Goal: Information Seeking & Learning: Check status

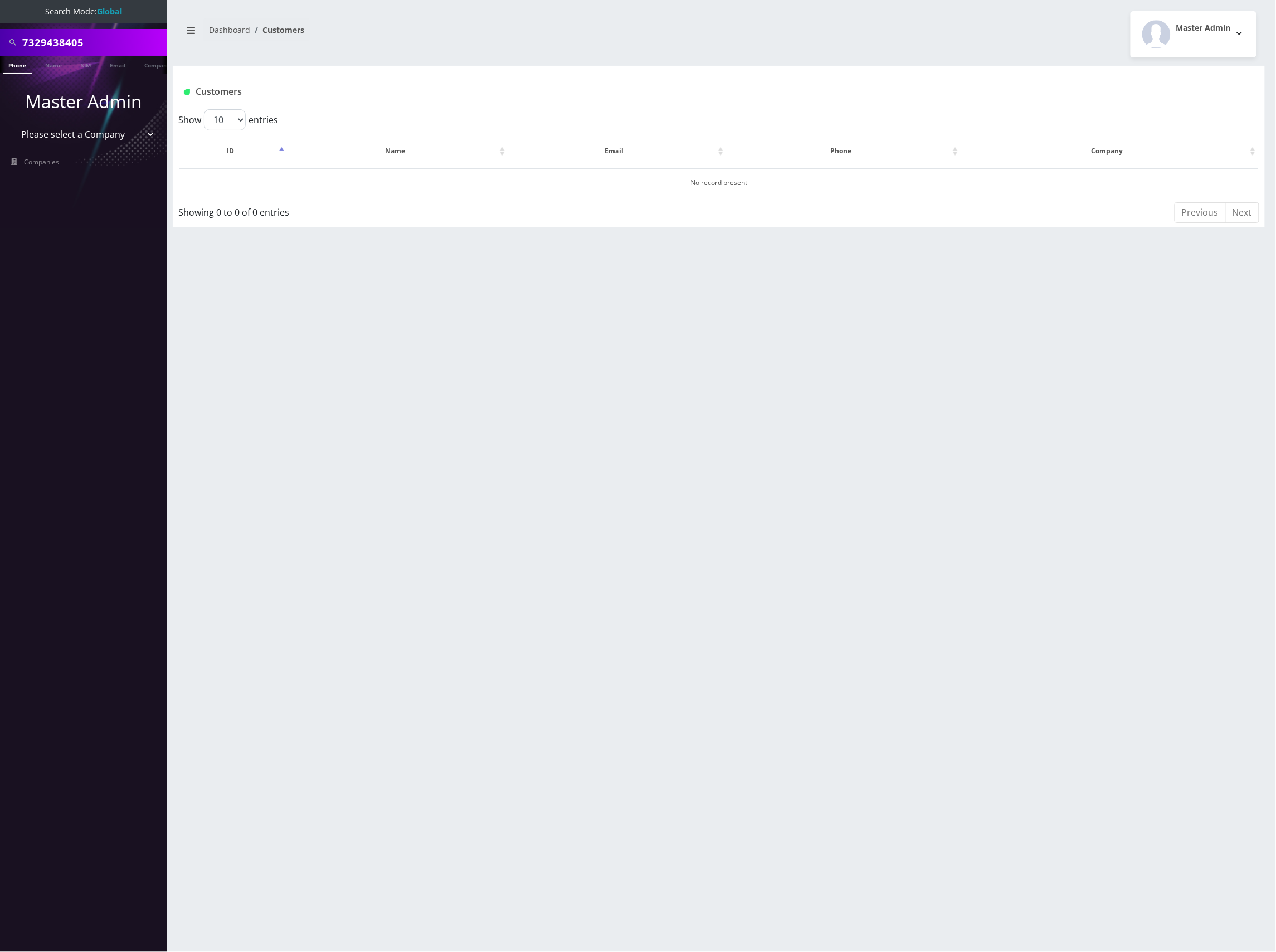
click at [482, 84] on div "Customers" at bounding box center [629, 92] width 906 height 19
click at [146, 127] on select "Please select a Company Teltik Production My Link Mobile VennMobile Unlimited A…" at bounding box center [84, 134] width 142 height 21
select select "13"
click at [13, 124] on select "Please select a Company Teltik Production My Link Mobile VennMobile Unlimited A…" at bounding box center [84, 134] width 142 height 21
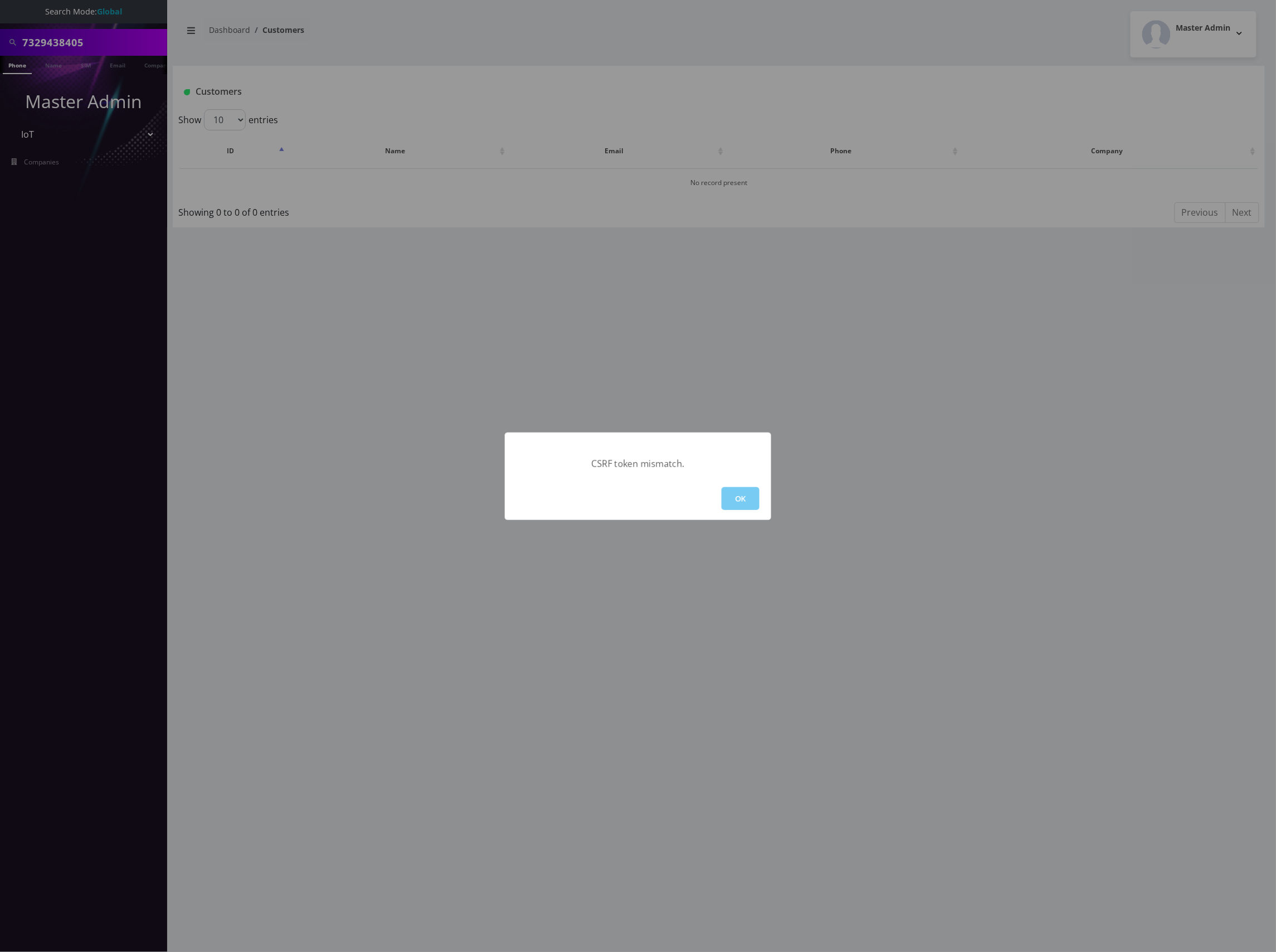
click at [743, 502] on button "OK" at bounding box center [740, 498] width 38 height 23
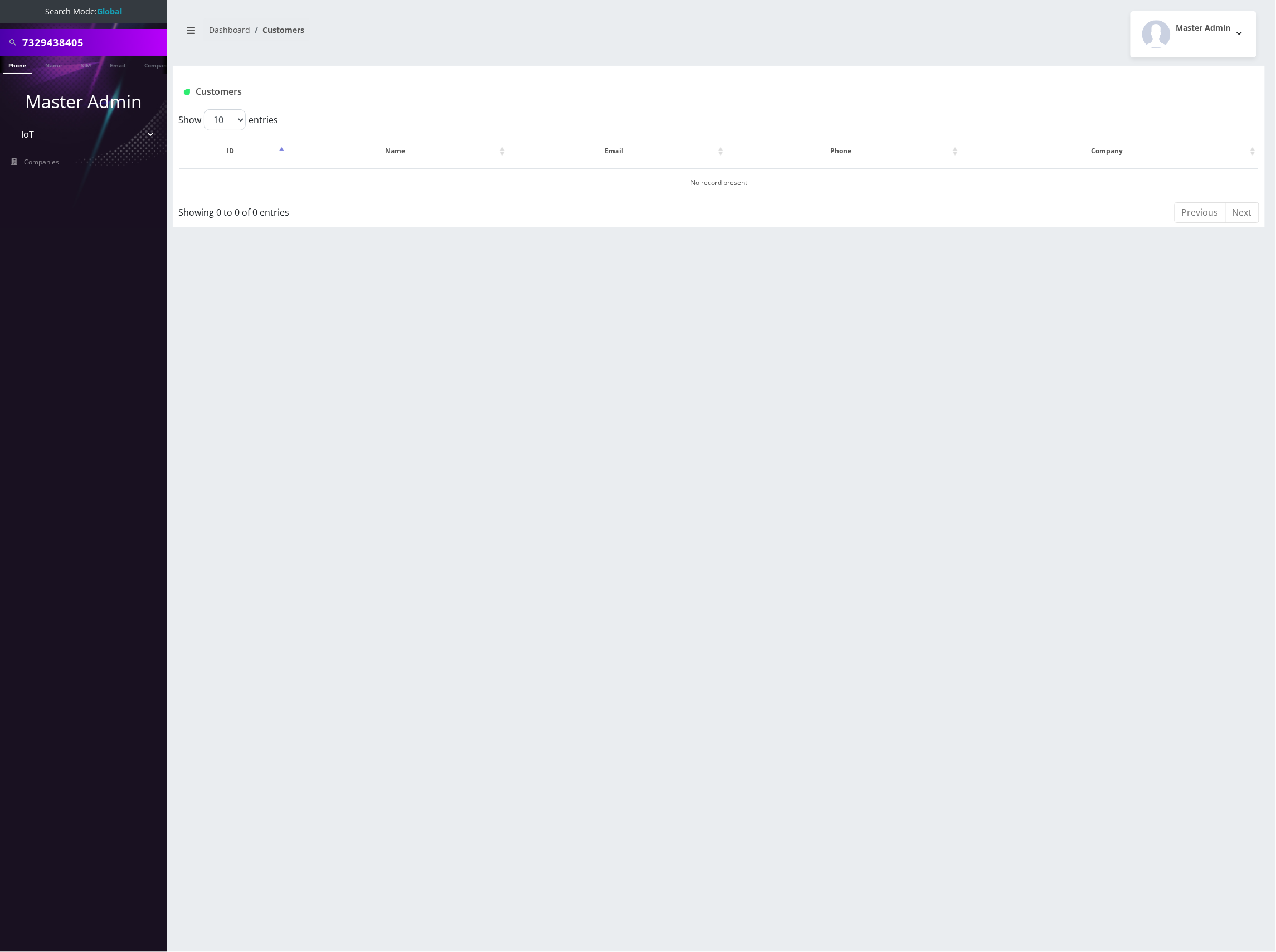
click at [643, 354] on div "7329438405 Phone Name SIM Email Company Customer Dashboard Customers Master Adm…" at bounding box center [719, 476] width 1115 height 952
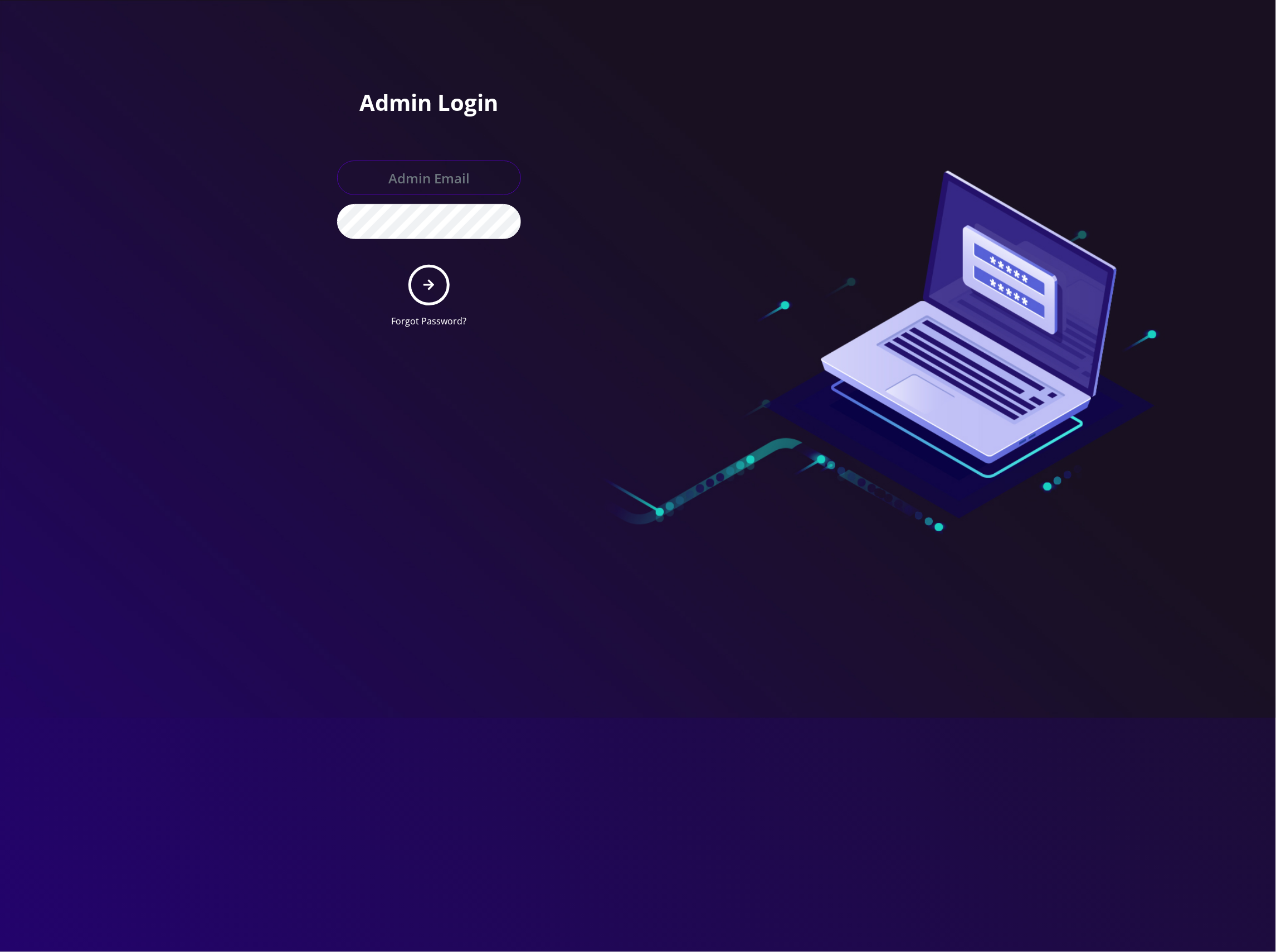
type input "master@britewireless.com"
click at [423, 285] on button "submit" at bounding box center [428, 285] width 40 height 40
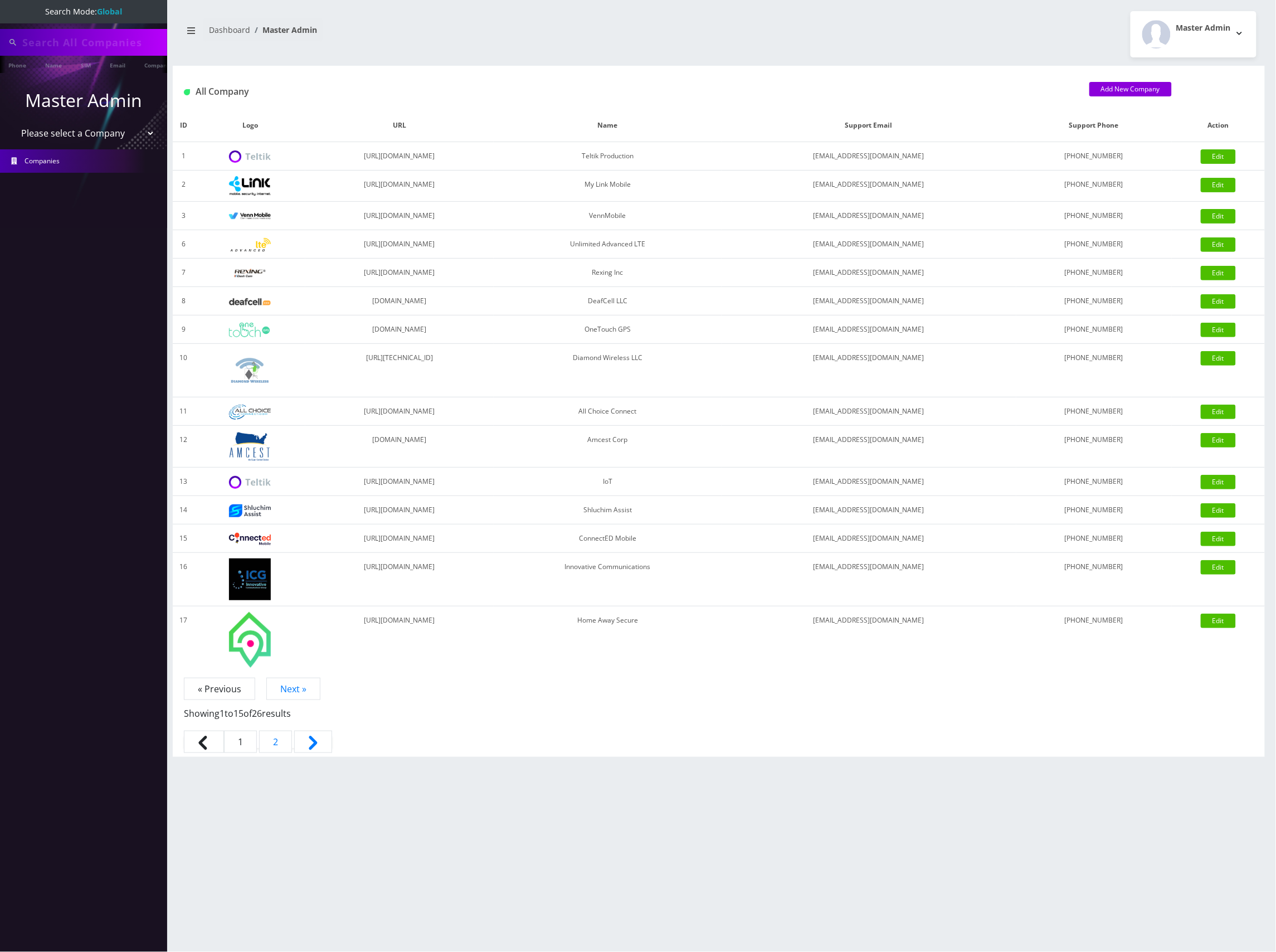
click at [94, 45] on input "text" at bounding box center [93, 42] width 142 height 21
paste input "8453522722"
click at [21, 65] on link "Phone" at bounding box center [17, 65] width 29 height 19
click at [50, 43] on input "7329438405" at bounding box center [93, 42] width 142 height 21
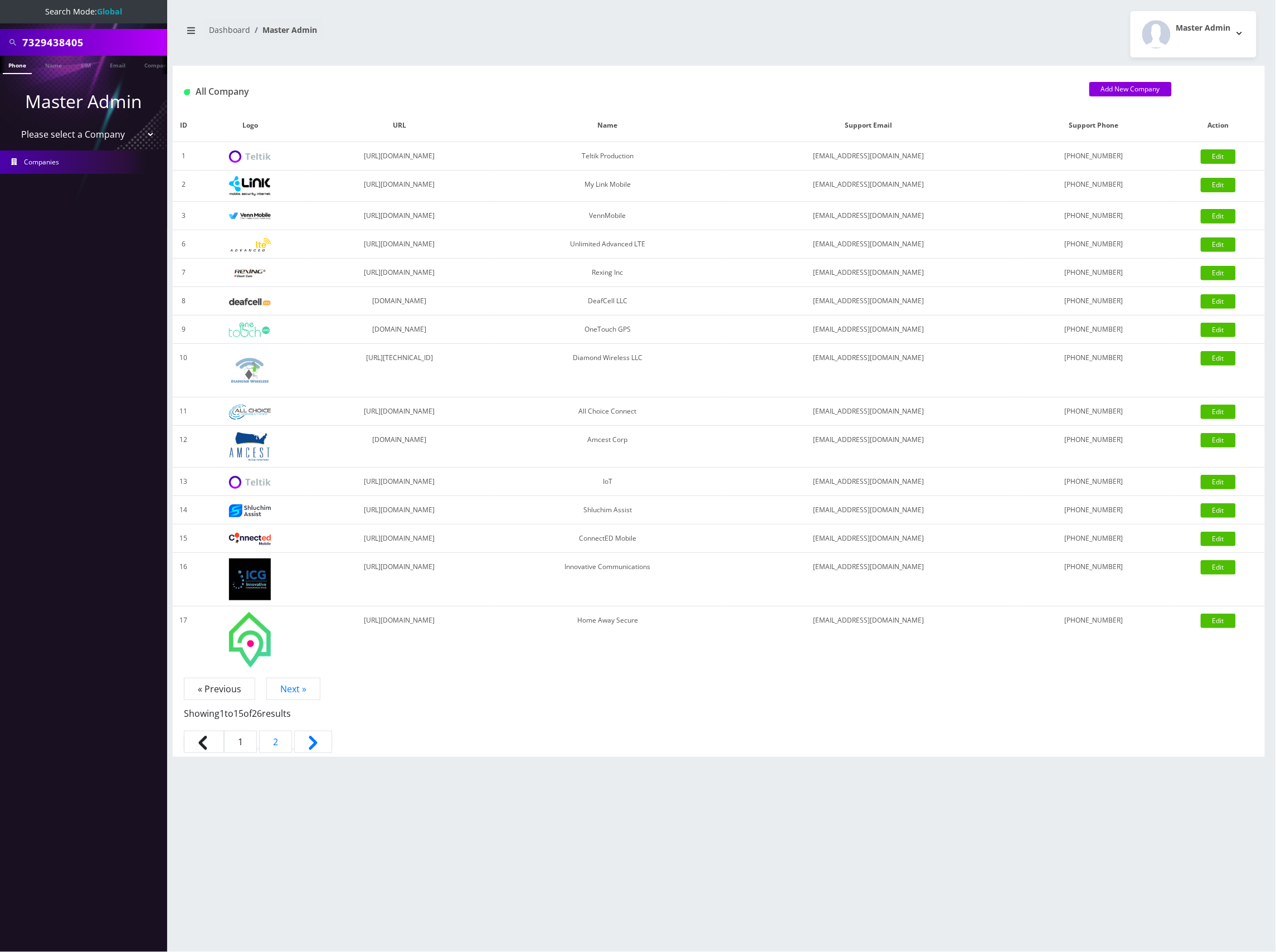
paste input "8453522722"
type input "8453522722"
click at [11, 63] on link "Phone" at bounding box center [17, 65] width 29 height 19
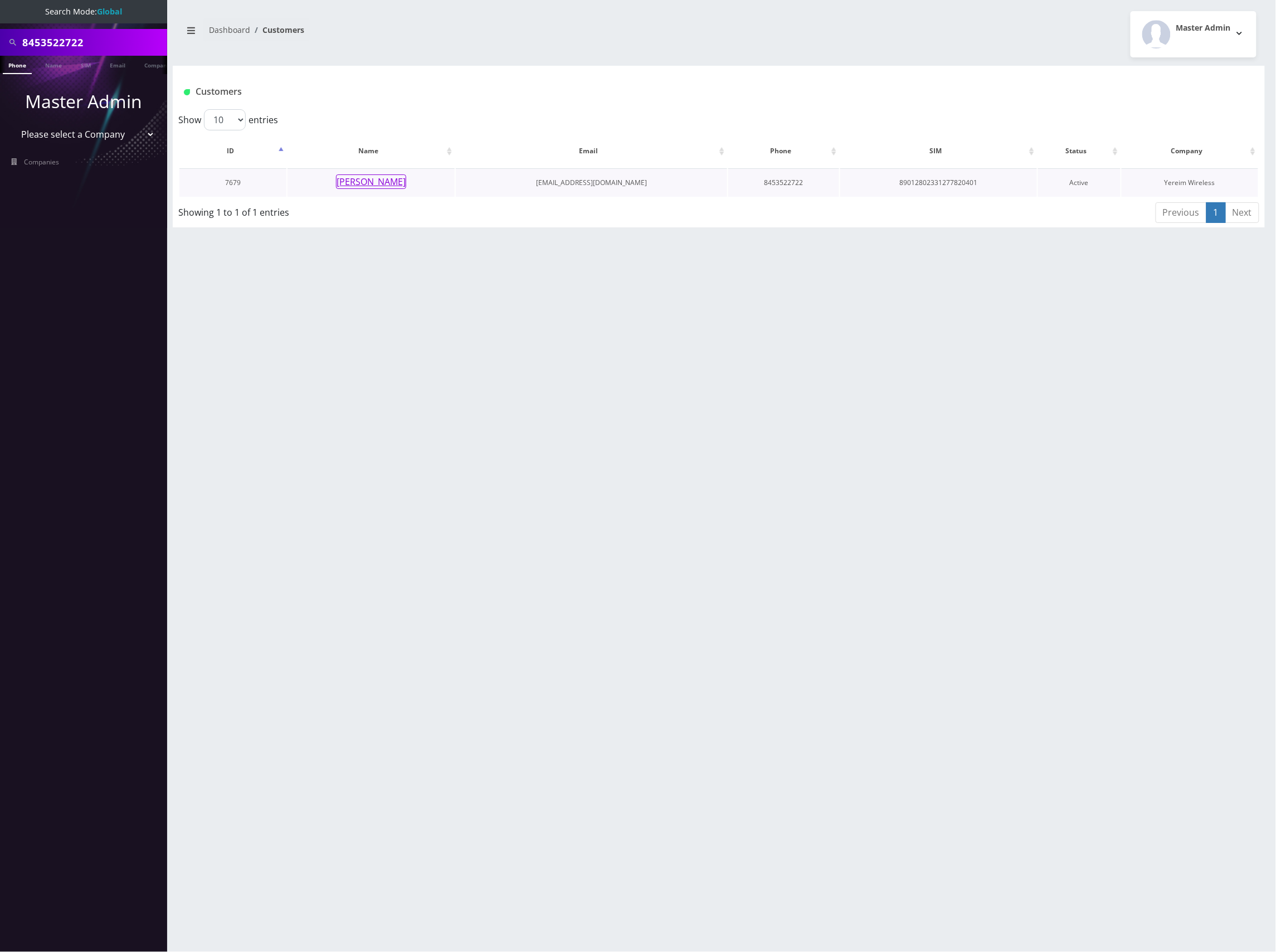
click at [364, 181] on button "Brucha Lorincz" at bounding box center [372, 181] width 71 height 14
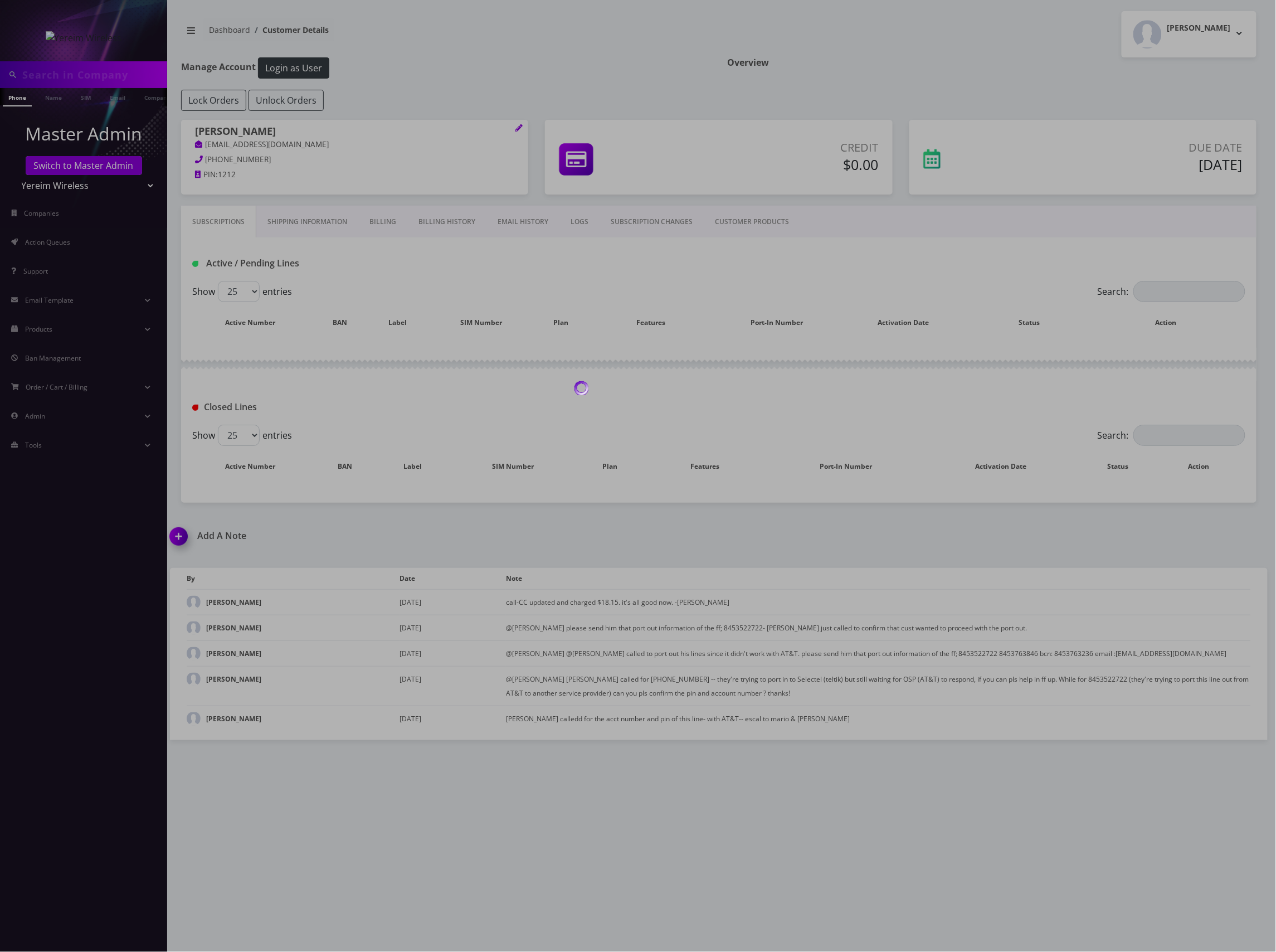
type input "8453522722"
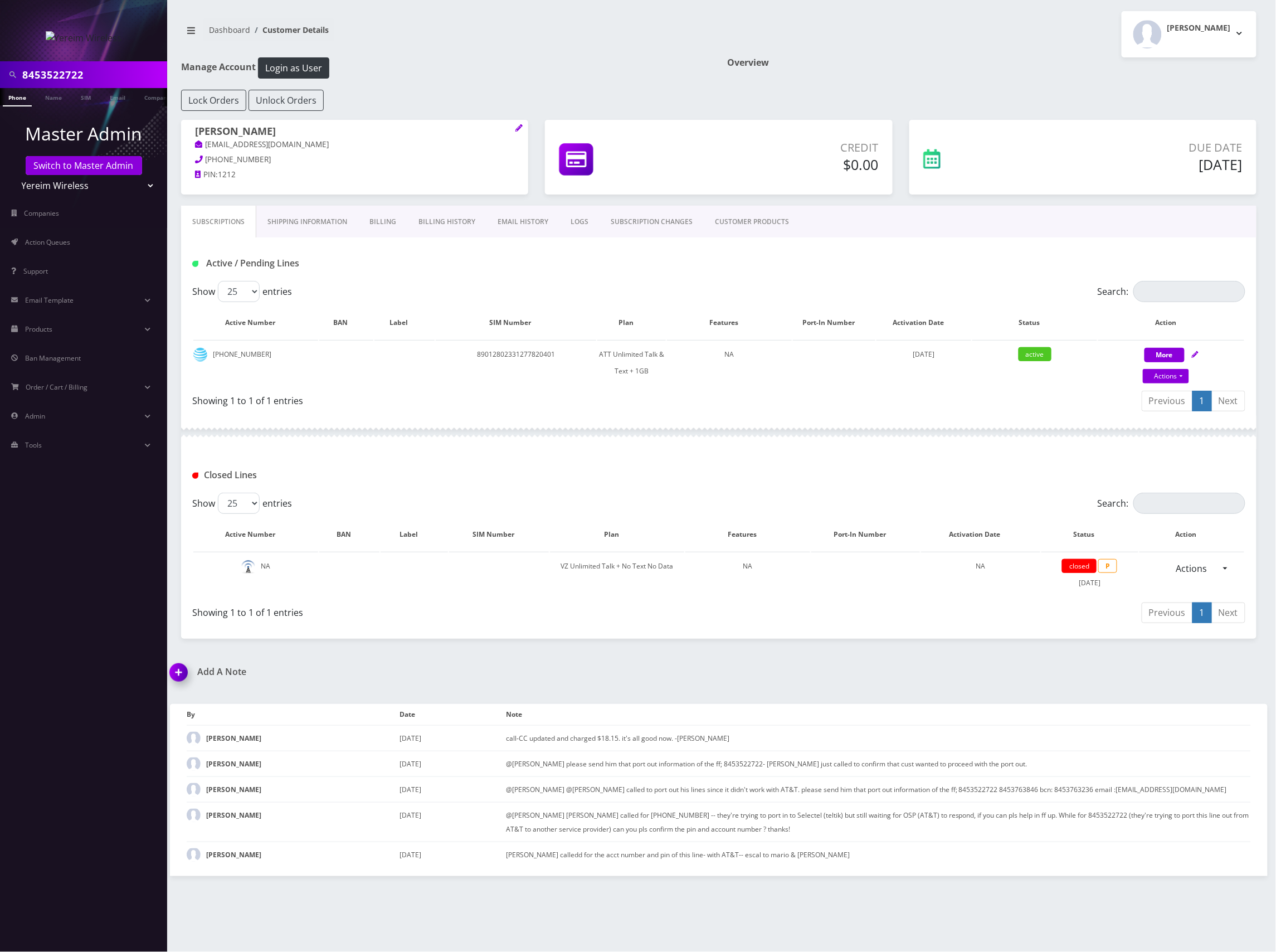
click at [303, 218] on link "Shipping Information" at bounding box center [307, 222] width 102 height 32
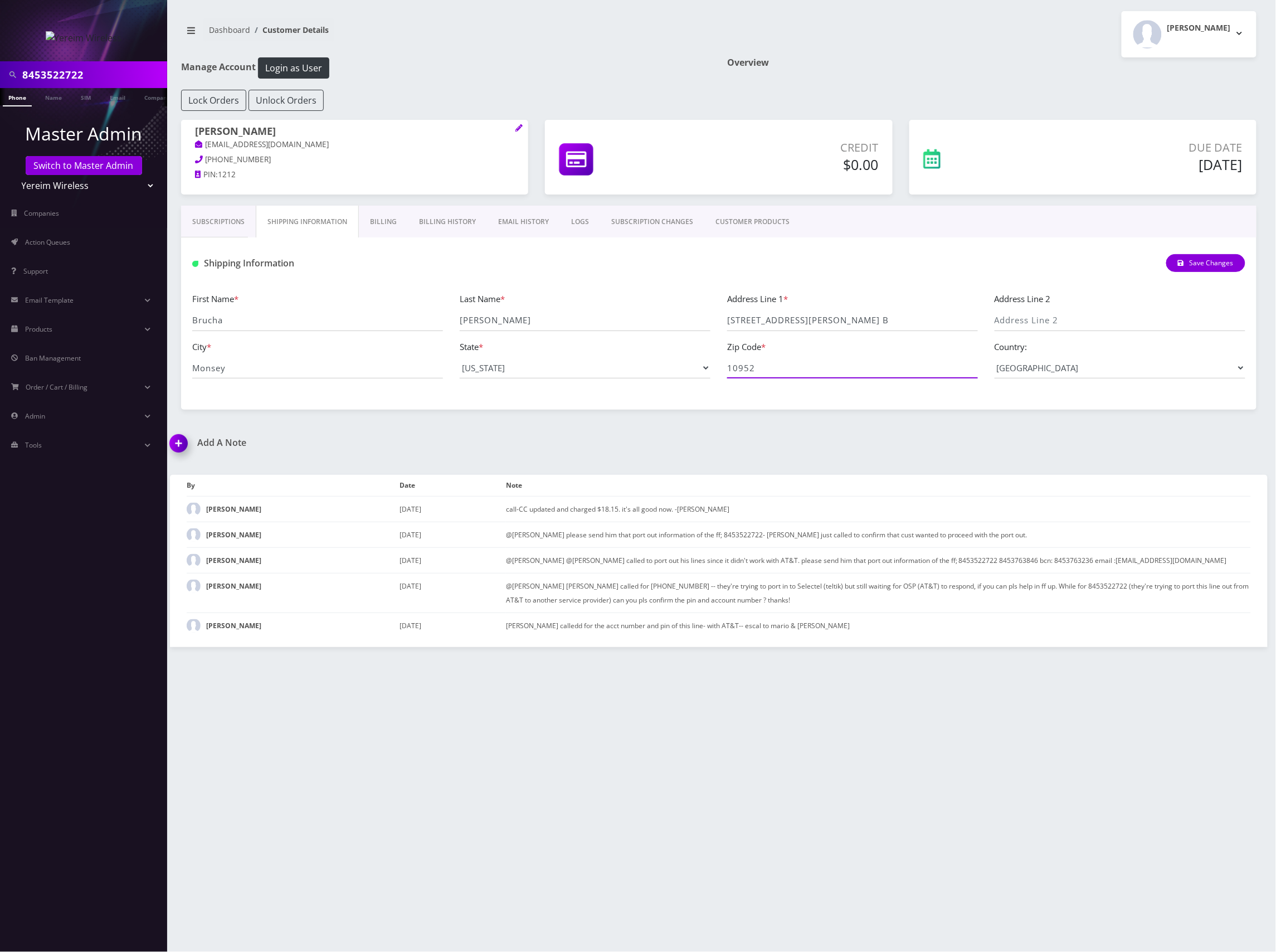
drag, startPoint x: 799, startPoint y: 373, endPoint x: 712, endPoint y: 371, distance: 87.0
click at [712, 371] on div "First Name * Brucha Last Name * Lorincz Address Line 1 * 47 Kaser Ter, Apt. B A…" at bounding box center [719, 340] width 1070 height 95
drag, startPoint x: 315, startPoint y: 328, endPoint x: 192, endPoint y: 329, distance: 123.0
click at [192, 329] on input "Brucha" at bounding box center [318, 320] width 251 height 21
drag, startPoint x: 835, startPoint y: 322, endPoint x: 706, endPoint y: 322, distance: 129.0
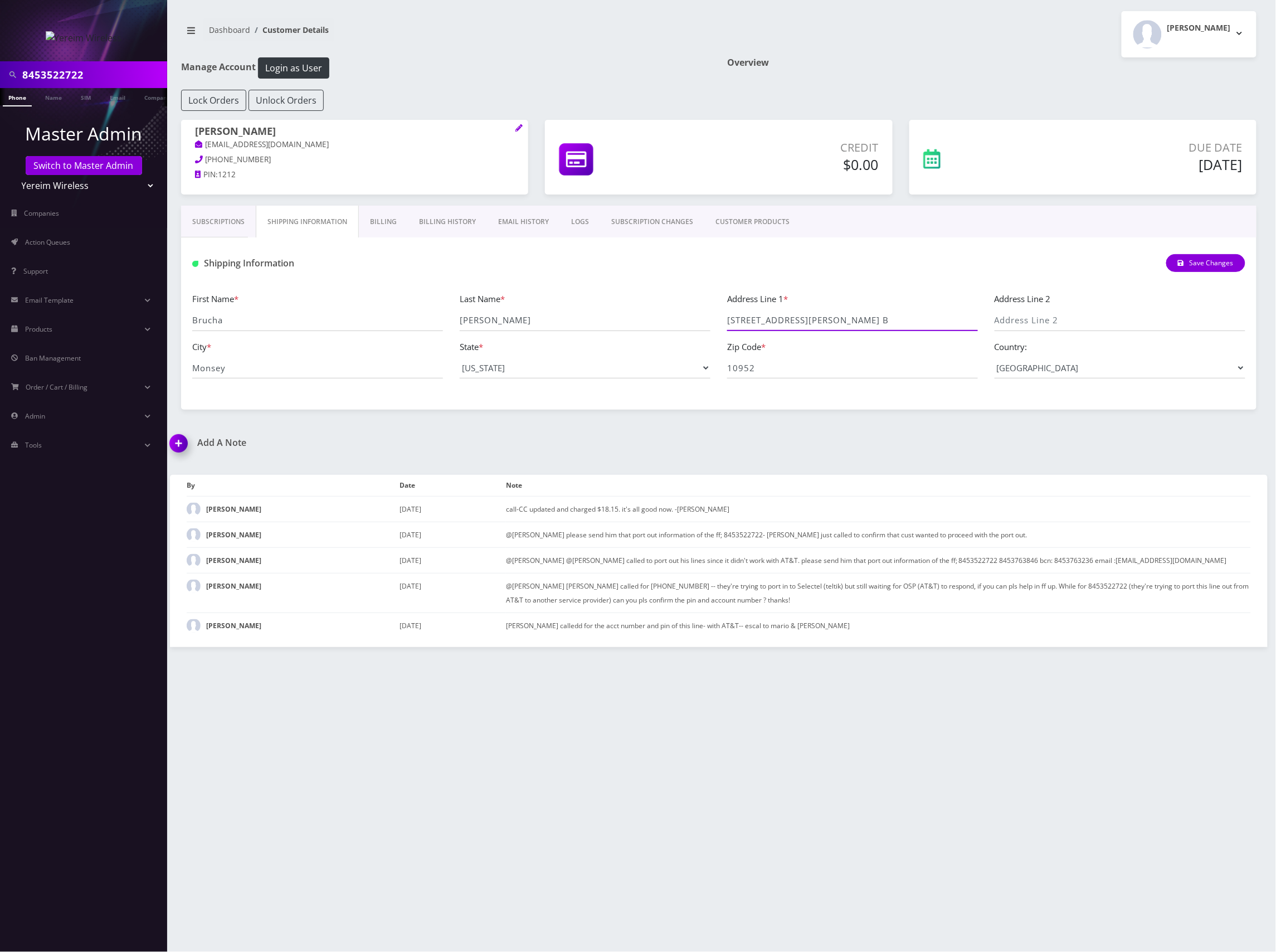
click at [706, 322] on div "First Name * Brucha Last Name * Lorincz Address Line 1 * 47 Kaser Ter, Apt. B A…" at bounding box center [719, 340] width 1070 height 95
drag, startPoint x: 232, startPoint y: 370, endPoint x: 169, endPoint y: 374, distance: 63.1
click at [168, 374] on div "8453522722 Phone Name SIM Email Company Customer Dashboard Customer Details Shi…" at bounding box center [719, 476] width 1115 height 952
click at [78, 187] on select "Teltik Production My Link Mobile VennMobile Unlimited Advanced LTE Rexing Inc D…" at bounding box center [84, 185] width 142 height 21
select select "13"
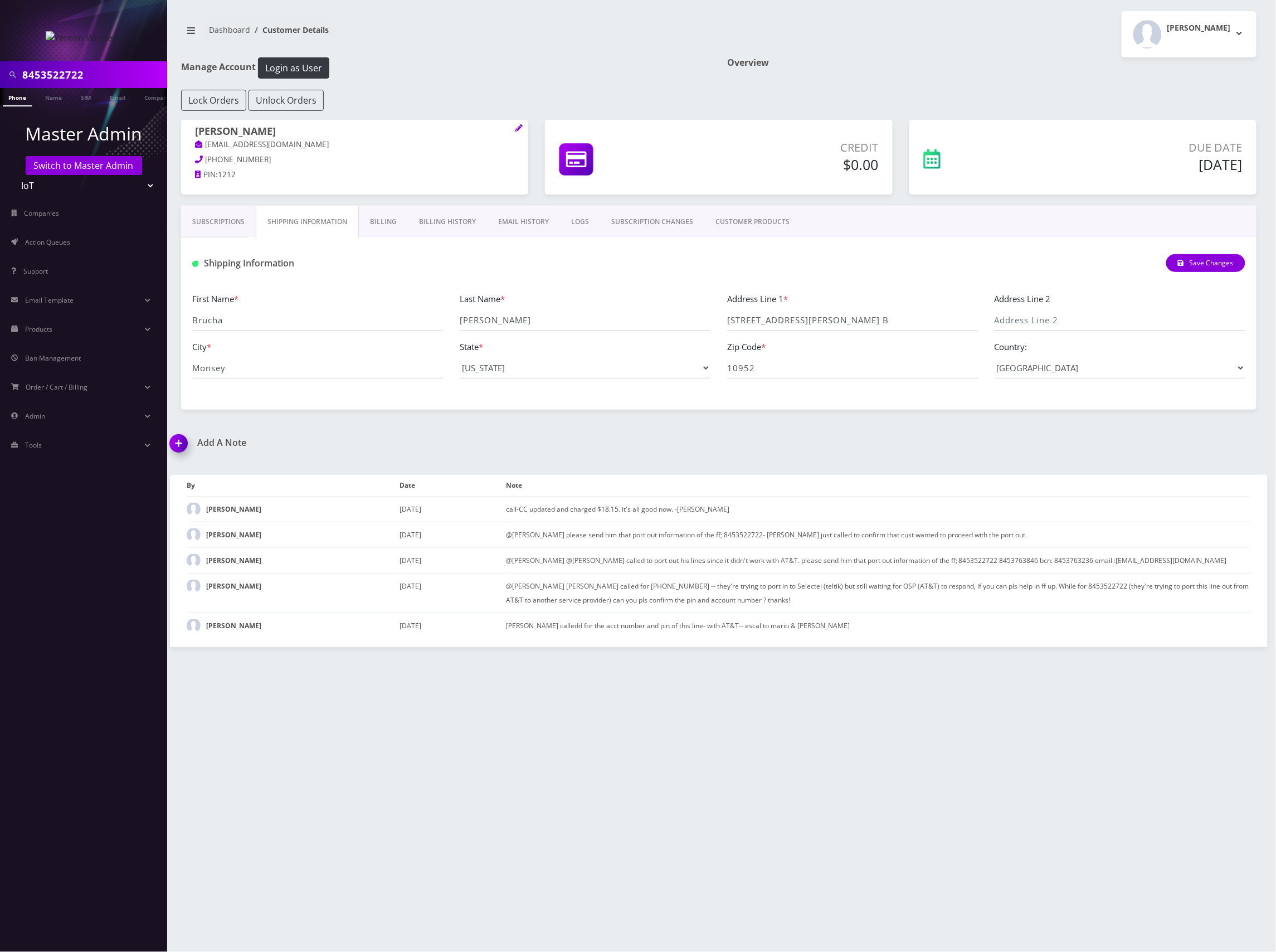
click at [13, 175] on select "Teltik Production My Link Mobile VennMobile Unlimited Advanced LTE Rexing Inc D…" at bounding box center [84, 185] width 142 height 21
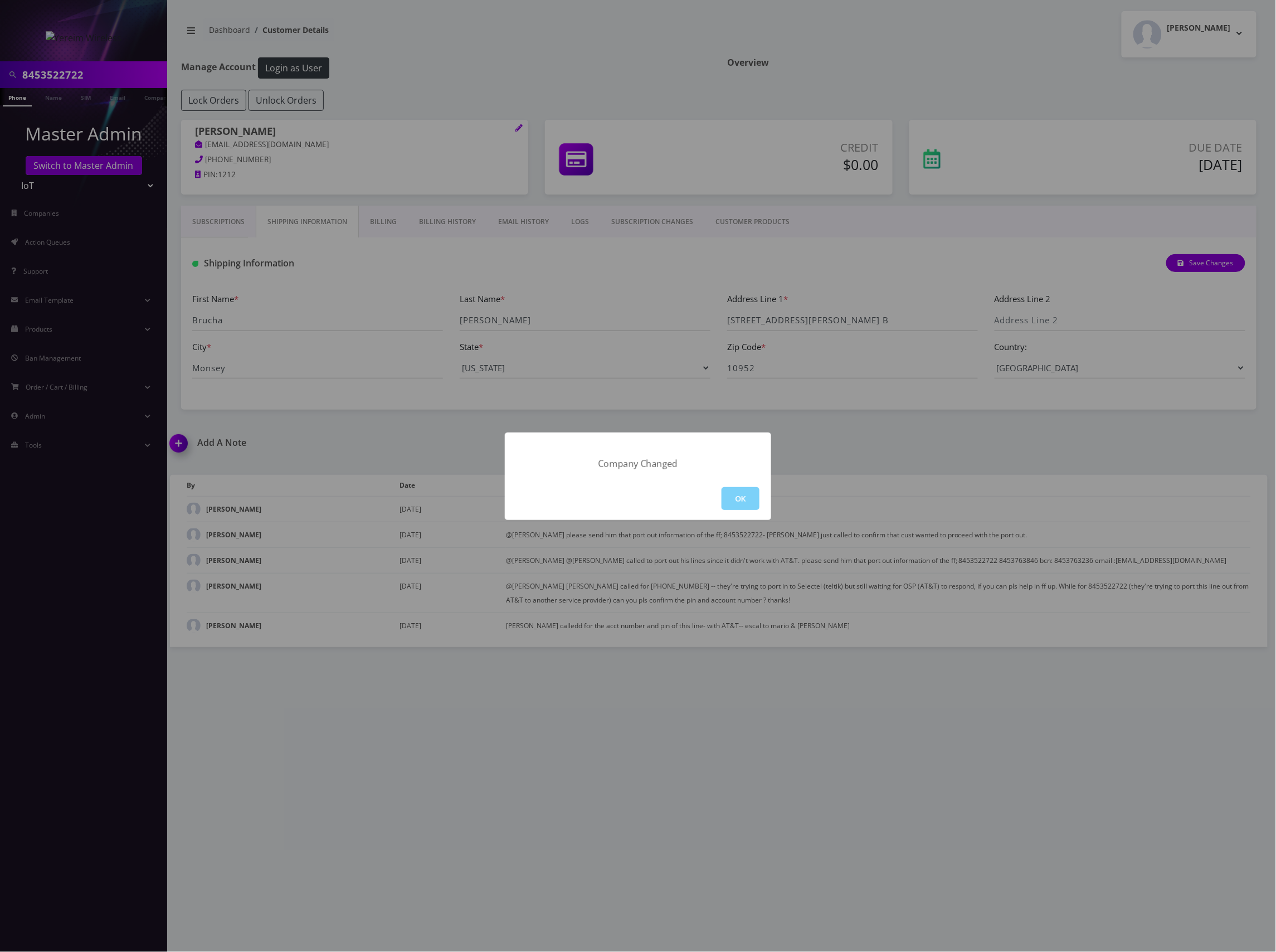
click at [716, 495] on div "OK" at bounding box center [638, 499] width 266 height 43
click at [732, 499] on button "OK" at bounding box center [740, 498] width 38 height 23
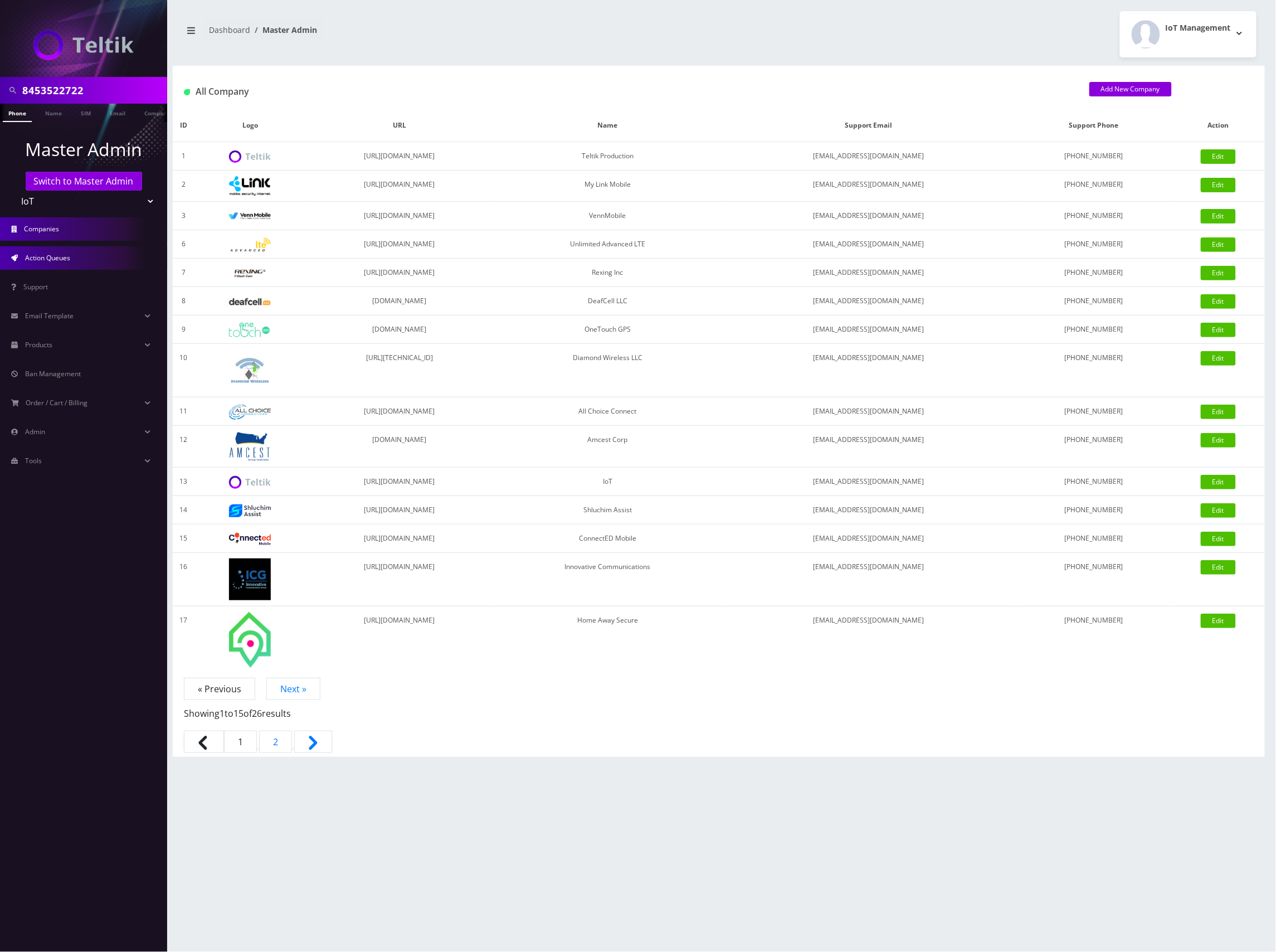
click at [78, 262] on link "Action Queues" at bounding box center [84, 258] width 167 height 24
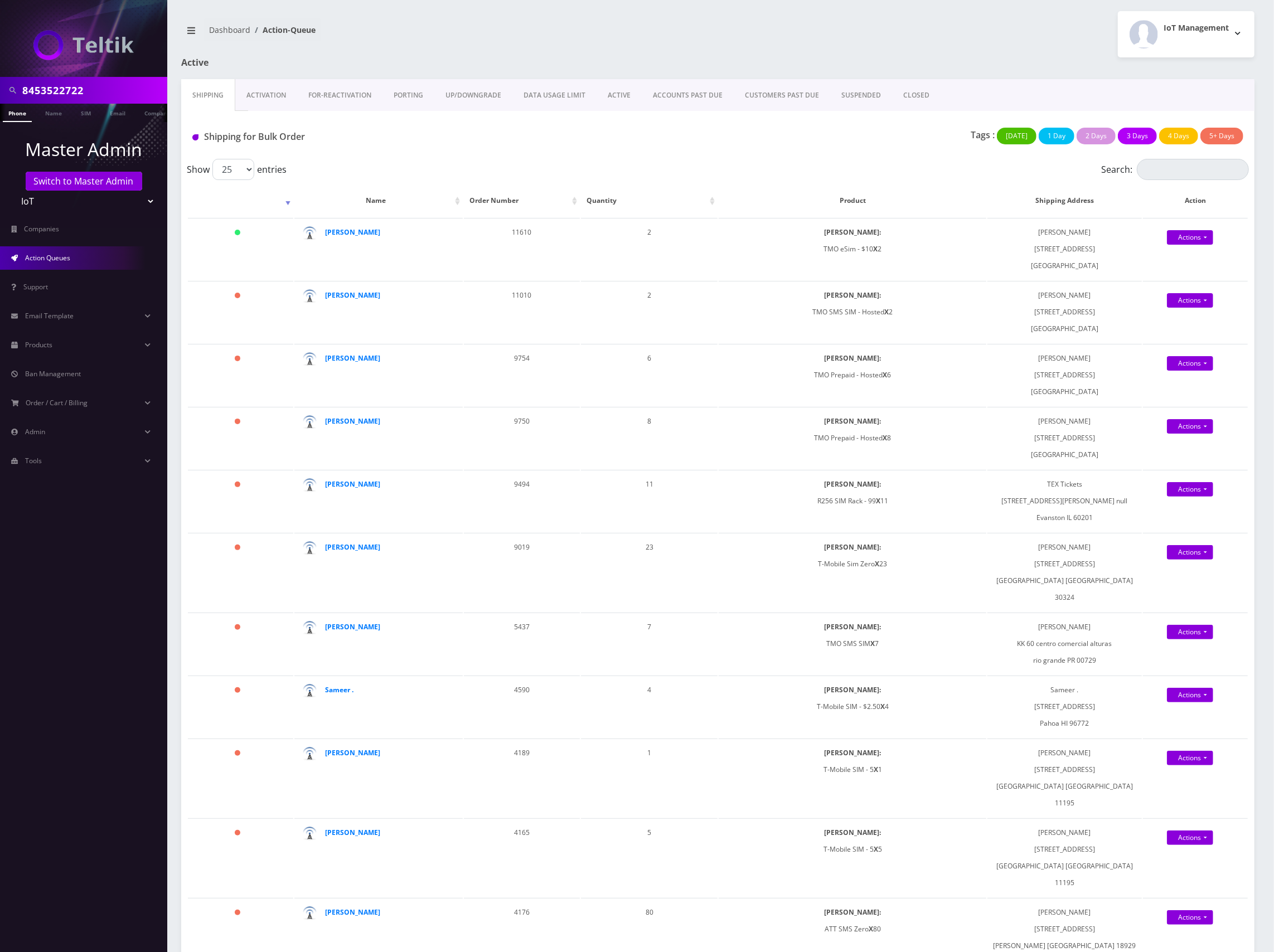
click at [275, 99] on link "Activation" at bounding box center [266, 95] width 62 height 32
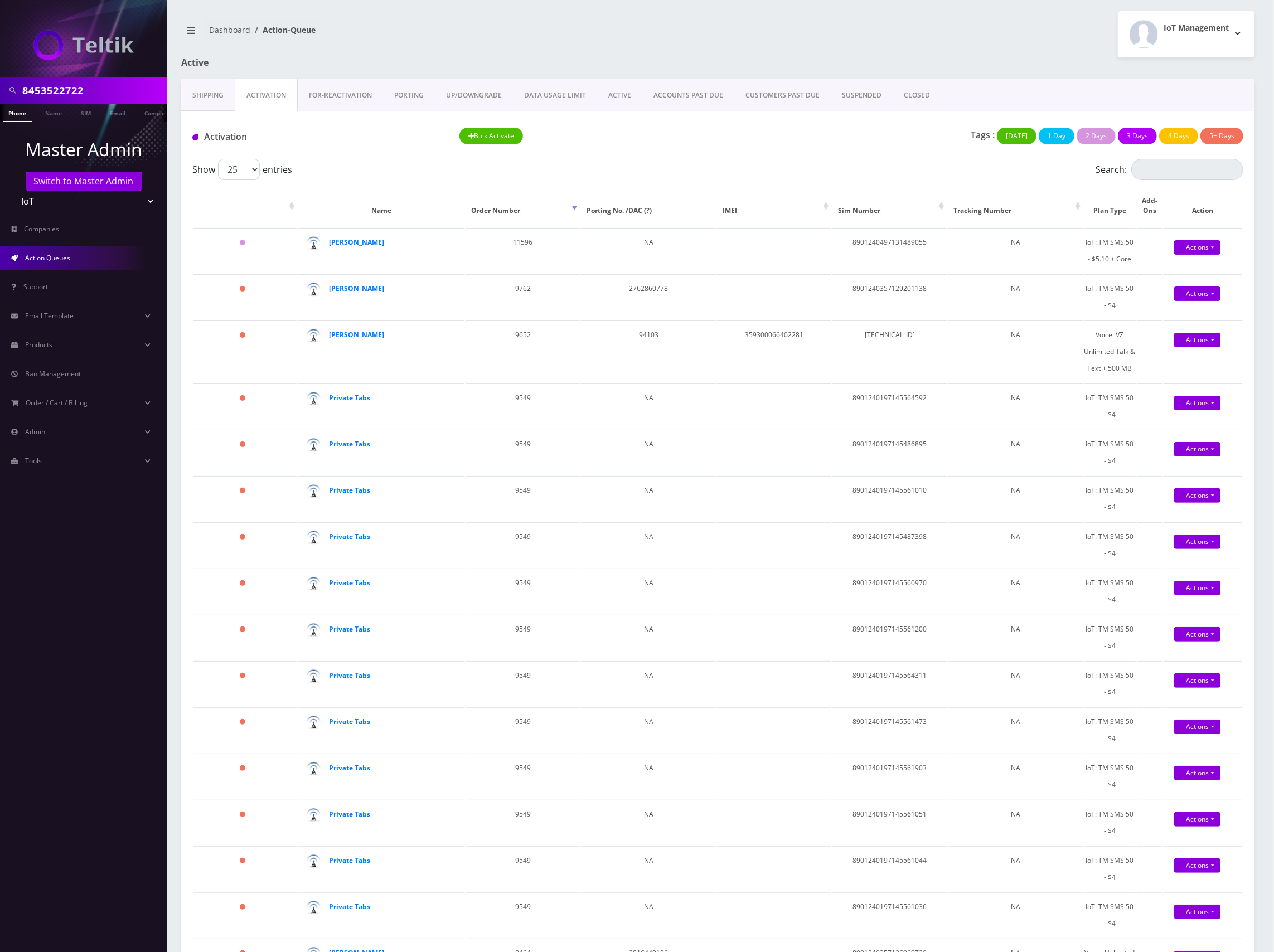
click at [704, 41] on nav "Dashboard Action-Queue" at bounding box center [446, 35] width 529 height 32
click at [776, 139] on div "Tags : Today 1 Day 2 Days 3 Days 4 Days 5+ Days" at bounding box center [984, 139] width 534 height 23
click at [54, 92] on input "8453522722" at bounding box center [93, 90] width 142 height 21
paste input "901240497125339670"
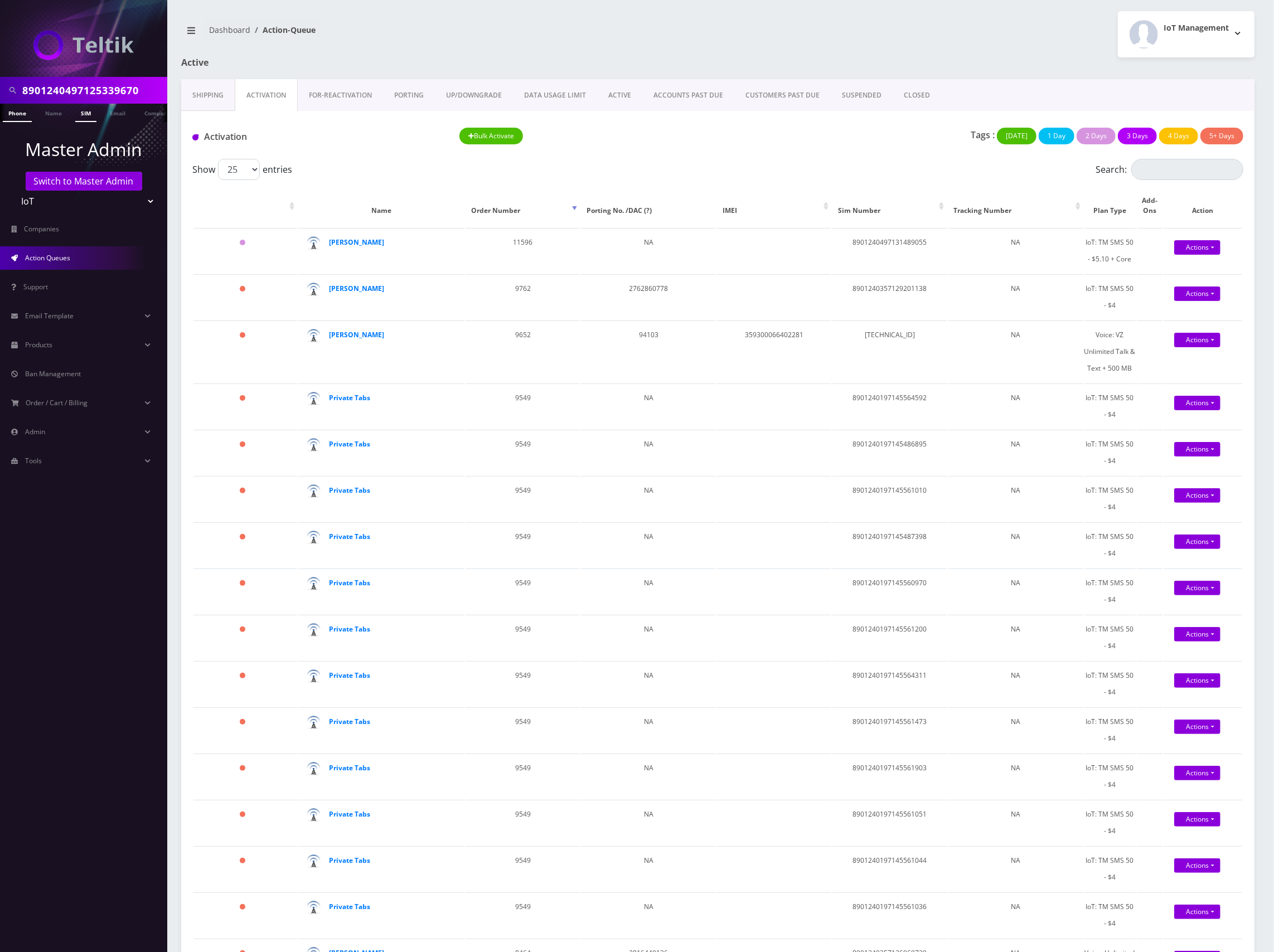
type input "8901240497125339670"
click at [87, 112] on link "SIM" at bounding box center [85, 113] width 21 height 19
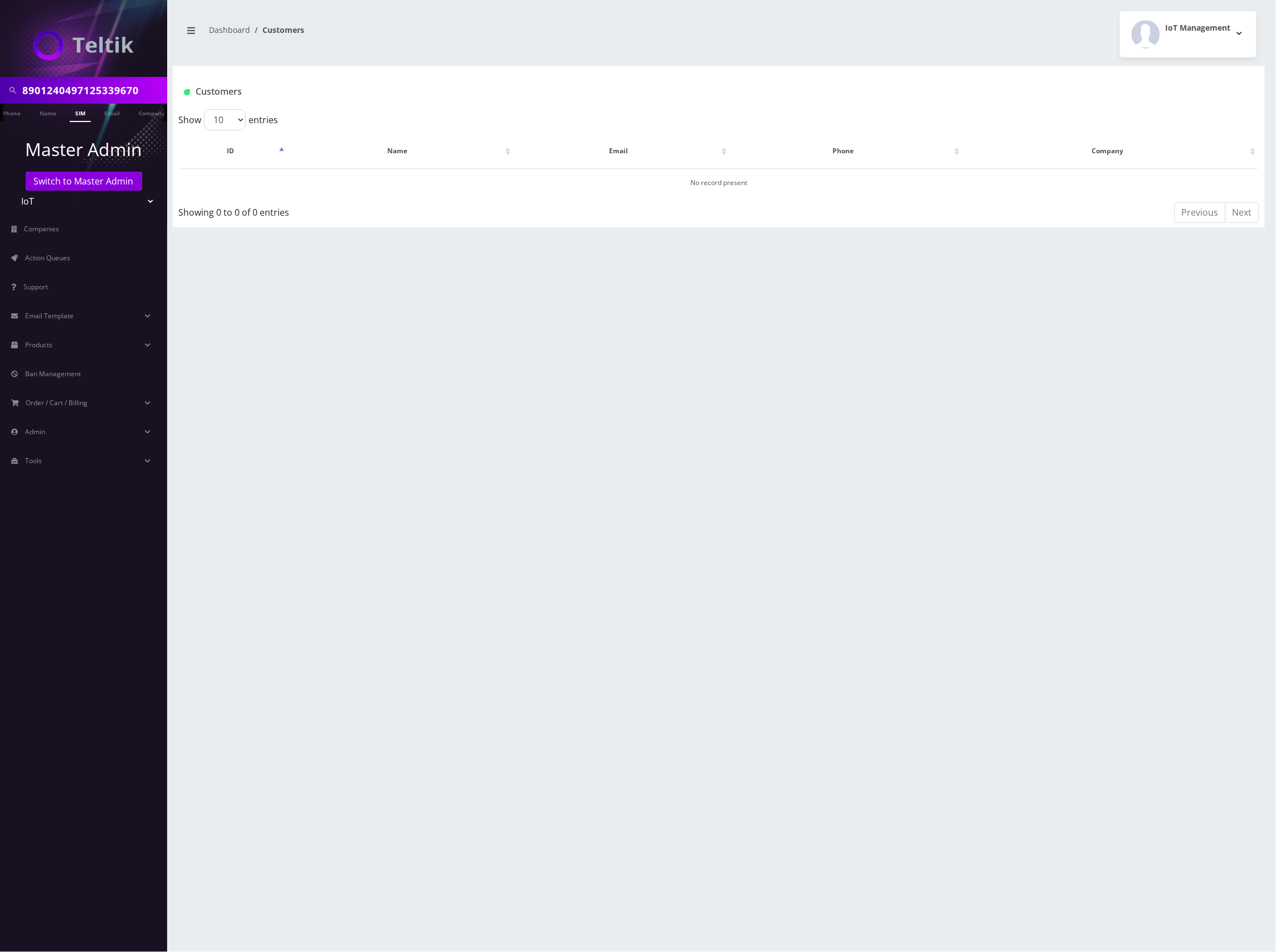
scroll to position [0, 12]
click at [96, 195] on select "Teltik Production My Link Mobile VennMobile Unlimited Advanced LTE [PERSON_NAME…" at bounding box center [84, 201] width 142 height 21
click at [87, 183] on link "Switch to Master Admin" at bounding box center [84, 181] width 117 height 19
click at [90, 179] on link "Switch to Master Admin" at bounding box center [84, 181] width 117 height 19
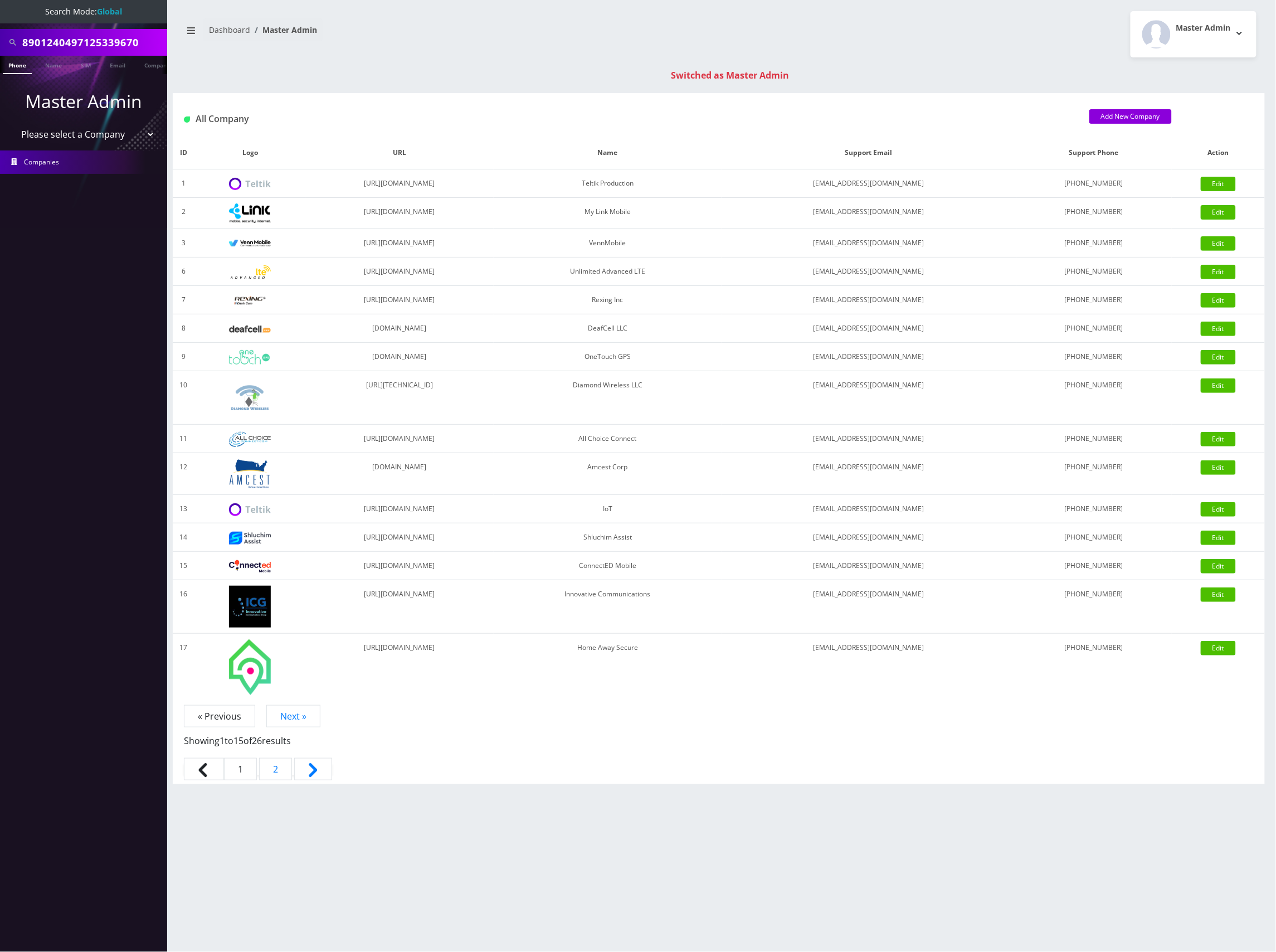
click at [97, 40] on input "8901240497125339670" at bounding box center [93, 42] width 142 height 21
click at [99, 40] on input "8901240497125339670" at bounding box center [93, 42] width 142 height 21
click at [89, 70] on link "SIM" at bounding box center [85, 65] width 21 height 19
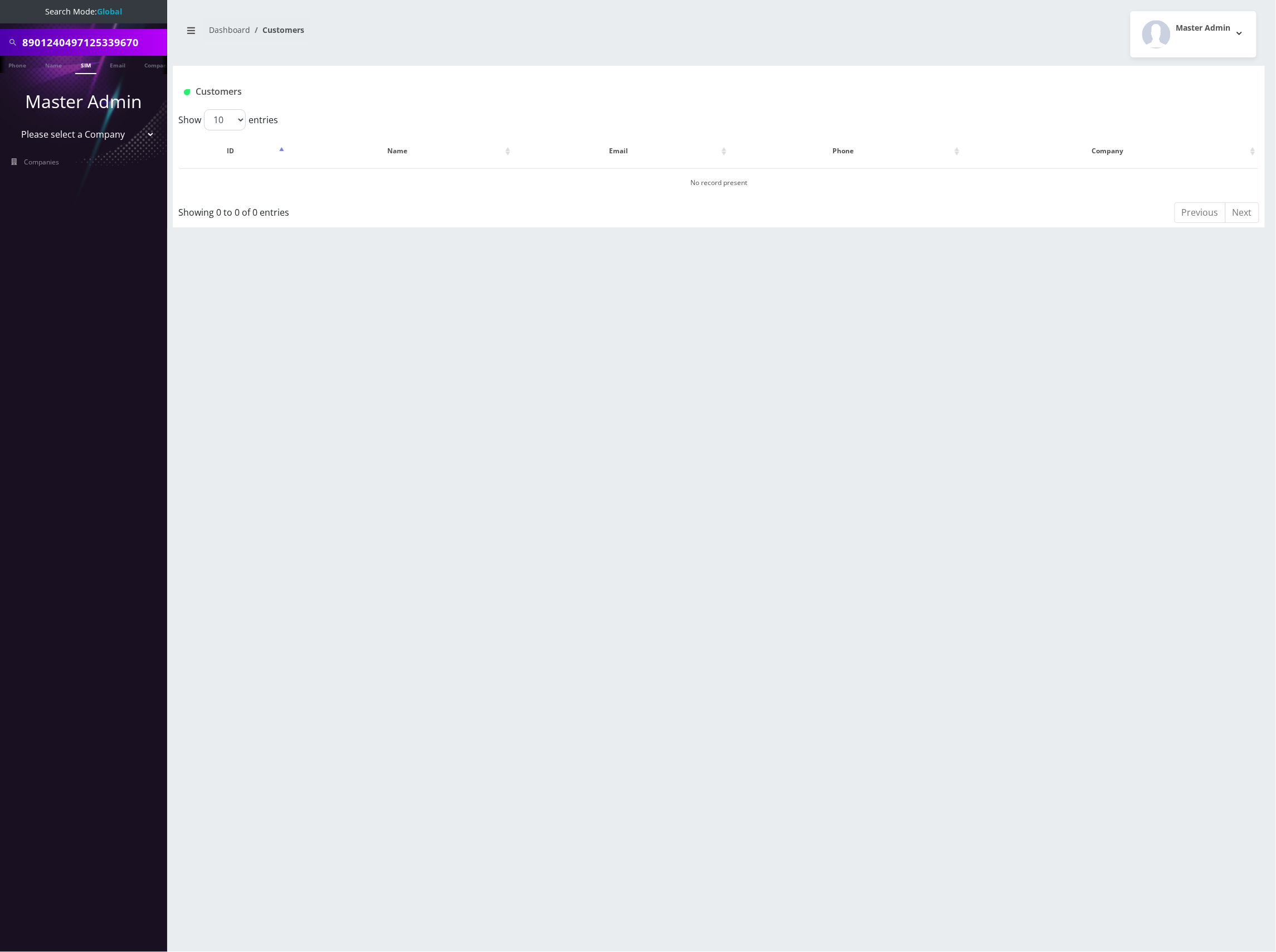
click at [109, 48] on input "8901240497125339670" at bounding box center [93, 42] width 142 height 21
paste input "67113106241"
type input "8901240467113106241"
click at [85, 66] on link "SIM" at bounding box center [85, 65] width 21 height 19
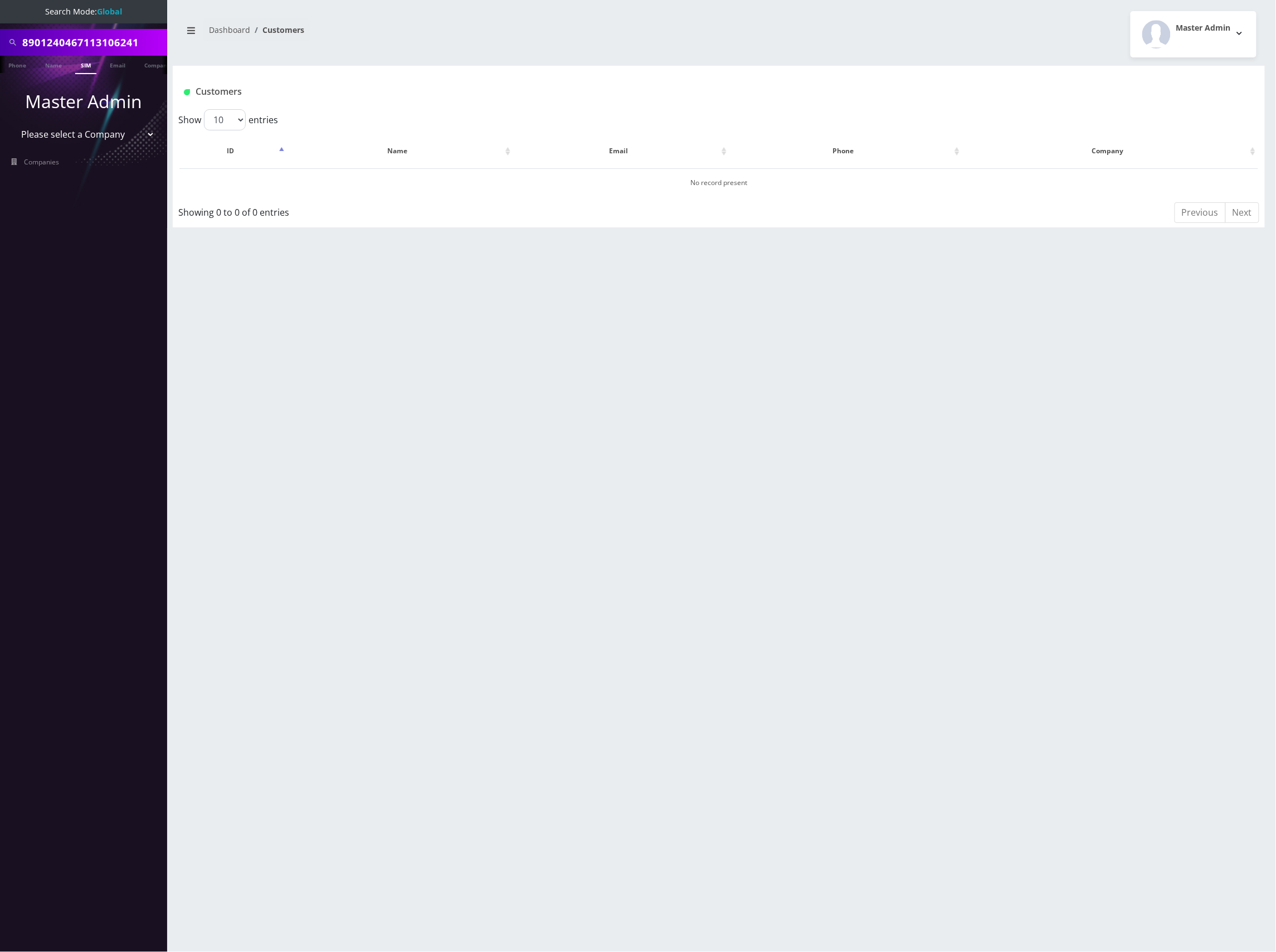
click at [90, 63] on link "SIM" at bounding box center [85, 65] width 21 height 19
